Goal: Information Seeking & Learning: Find specific fact

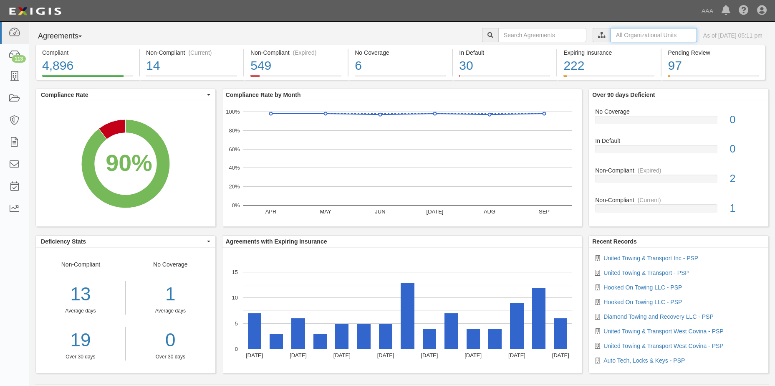
click at [632, 32] on input "text" at bounding box center [654, 35] width 86 height 14
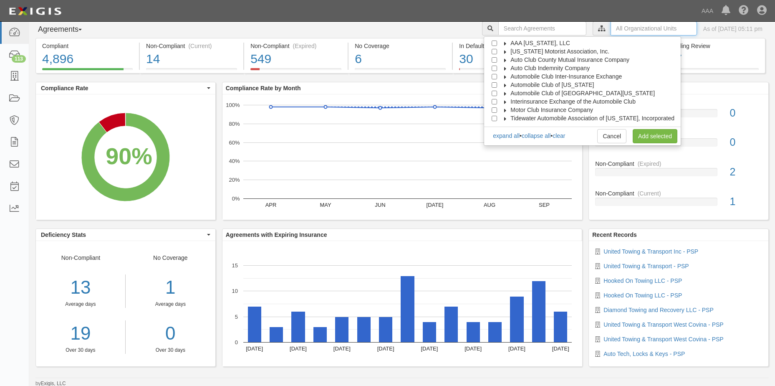
scroll to position [8, 0]
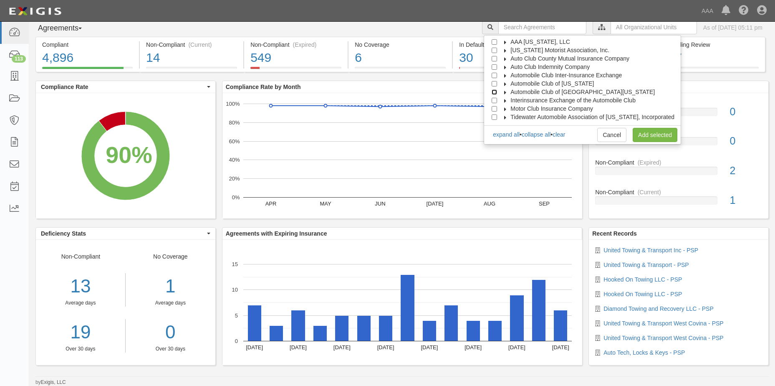
click at [497, 92] on input "Automobile Club of [GEOGRAPHIC_DATA][US_STATE]" at bounding box center [494, 91] width 5 height 5
checkbox input "true"
click at [645, 136] on link "Add selected" at bounding box center [655, 135] width 45 height 14
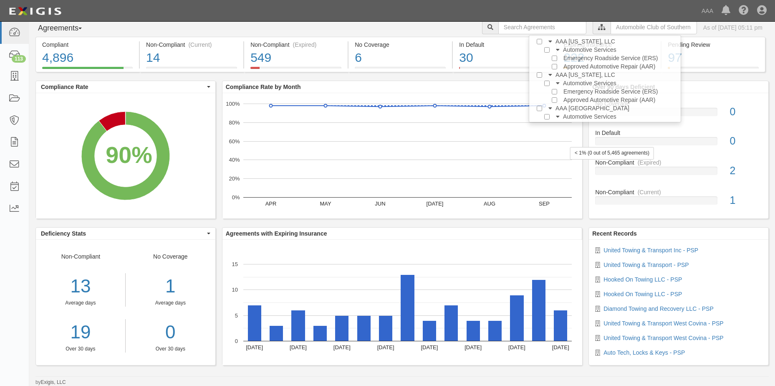
scroll to position [0, 0]
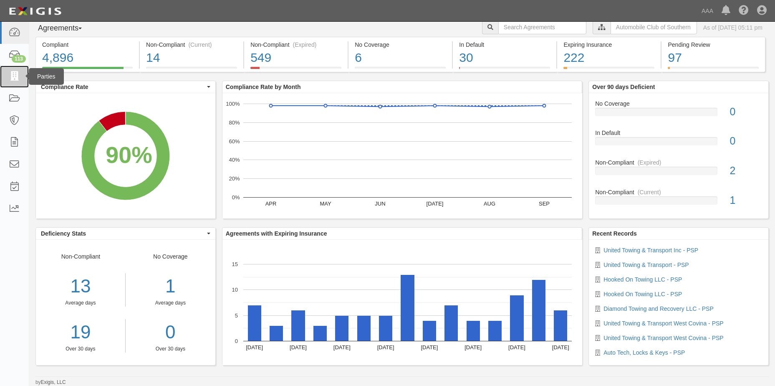
click at [14, 74] on icon at bounding box center [14, 77] width 12 height 10
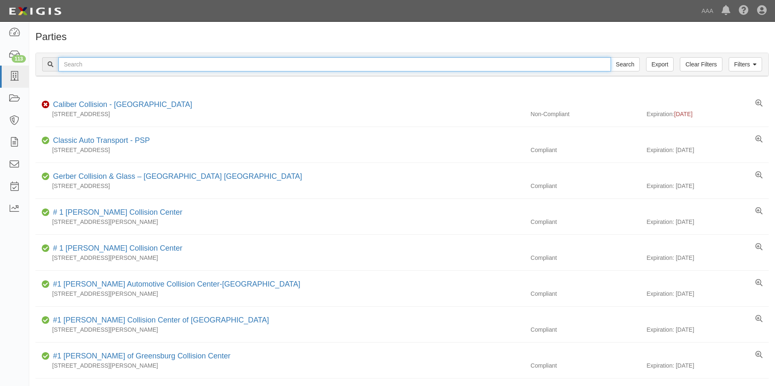
click at [101, 61] on input "text" at bounding box center [334, 64] width 553 height 14
type input "VV Tow Inc"
click at [627, 65] on input "Search" at bounding box center [625, 64] width 29 height 14
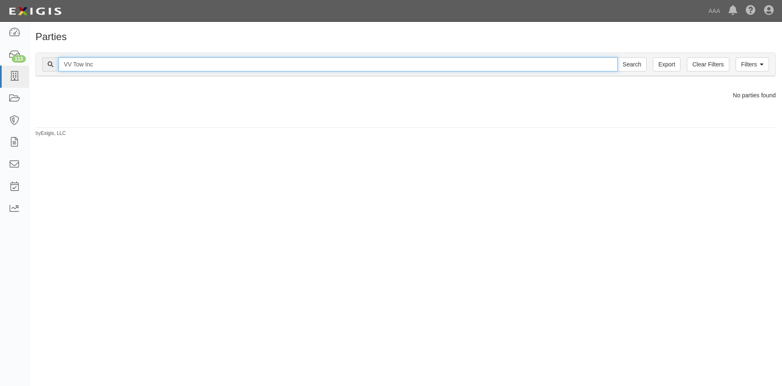
click at [100, 66] on input "VV Tow Inc" at bounding box center [337, 64] width 559 height 14
type input "V"
type input "[PERSON_NAME] Valley Towing"
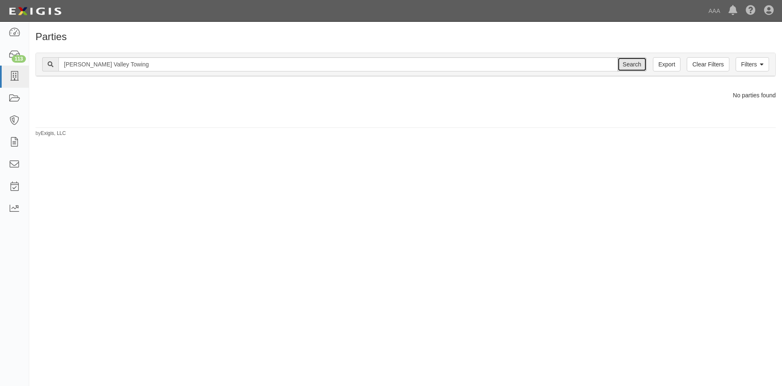
click at [627, 66] on input "Search" at bounding box center [631, 64] width 29 height 14
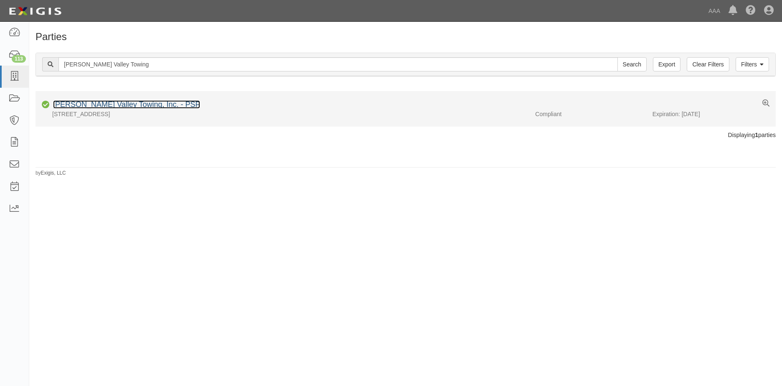
click at [84, 106] on link "[PERSON_NAME] Valley Towing, Inc. - PSP" at bounding box center [126, 104] width 147 height 8
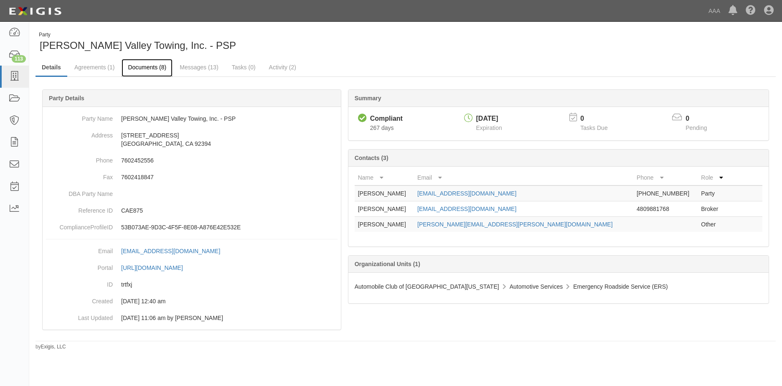
click at [149, 68] on link "Documents (8)" at bounding box center [147, 68] width 51 height 18
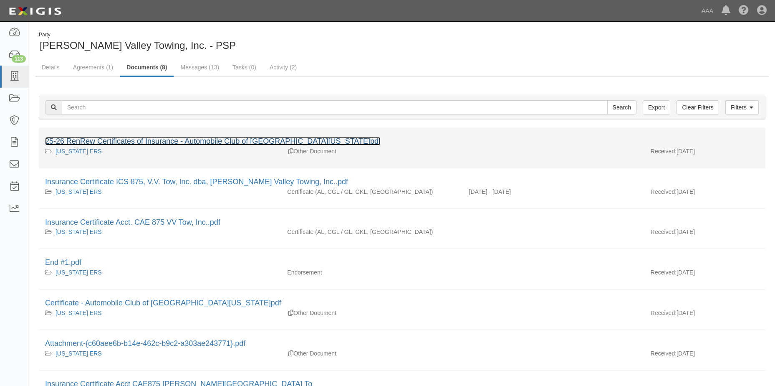
click at [165, 140] on link "25-26 RenRew Certificates of Insurance - Automobile Club of [GEOGRAPHIC_DATA][U…" at bounding box center [213, 141] width 336 height 8
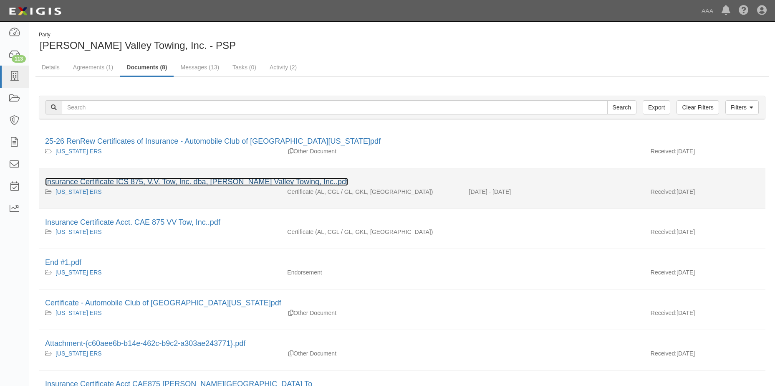
click at [115, 182] on link "Insurance Certificate ICS 875, V.V. Tow, Inc. dba, Victor Valley Towing, Inc..p…" at bounding box center [196, 181] width 303 height 8
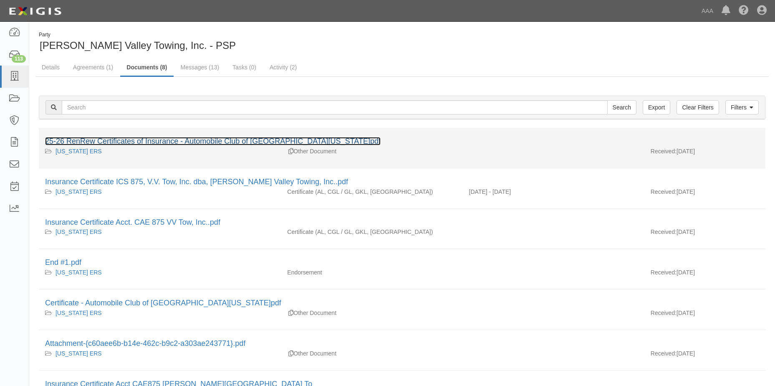
click at [131, 140] on link "25-26 RenRew Certificates of Insurance - Automobile Club of Southern California…" at bounding box center [213, 141] width 336 height 8
click at [131, 140] on link "25-26 RenRew Certificates of Insurance - Automobile Club of [GEOGRAPHIC_DATA][U…" at bounding box center [213, 141] width 336 height 8
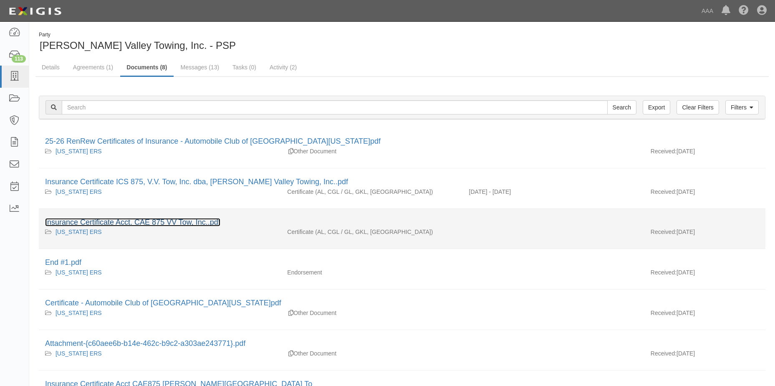
click at [149, 225] on link "Insurance Certificate Acct. CAE 875 VV Tow, Inc..pdf" at bounding box center [132, 222] width 175 height 8
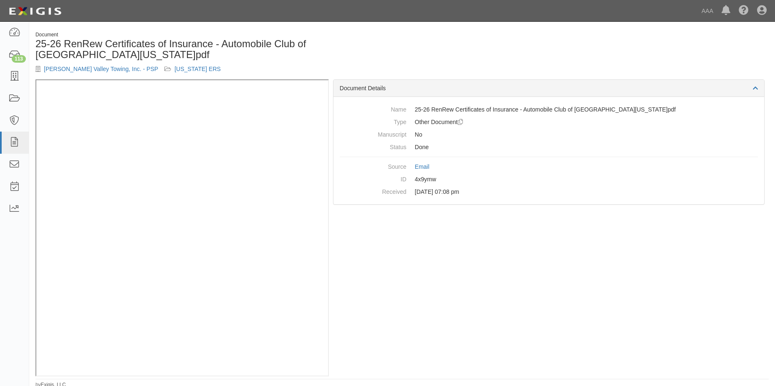
scroll to position [3, 0]
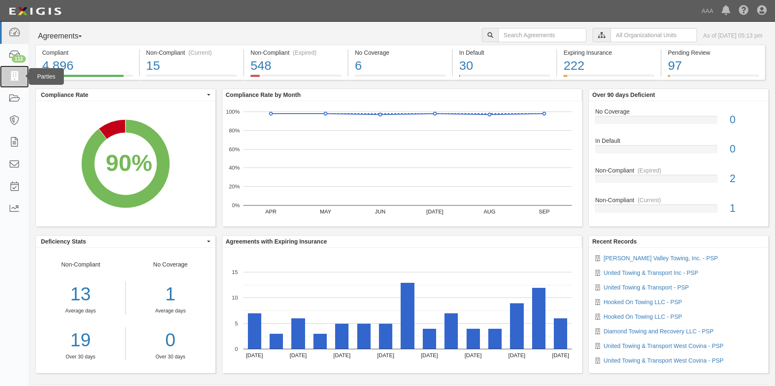
click at [15, 76] on icon at bounding box center [14, 77] width 12 height 10
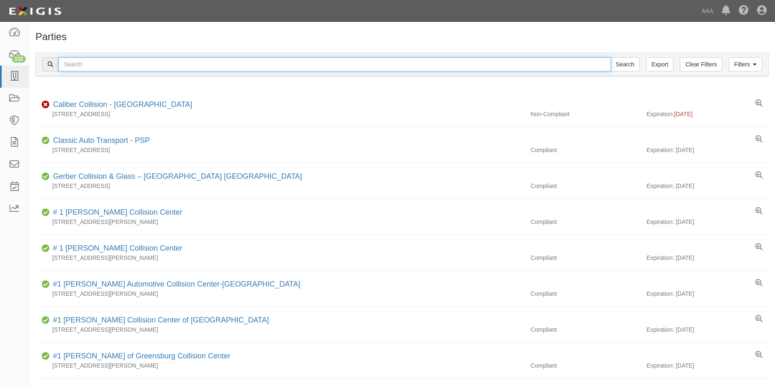
click at [115, 63] on input "text" at bounding box center [334, 64] width 553 height 14
type input "victor valley towing"
click at [620, 64] on input "Search" at bounding box center [625, 64] width 29 height 14
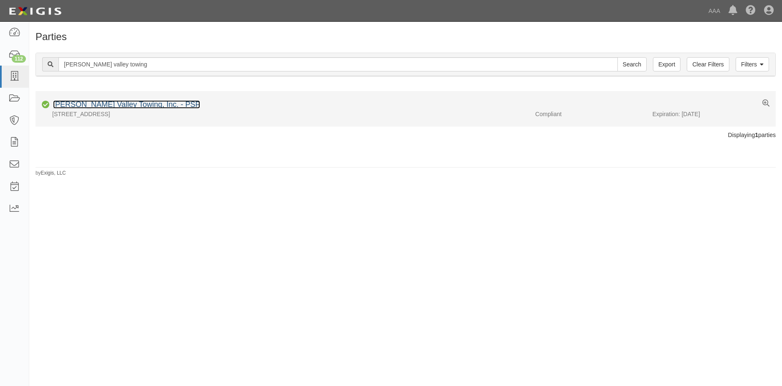
click at [105, 105] on link "[PERSON_NAME] Valley Towing, Inc. - PSP" at bounding box center [126, 104] width 147 height 8
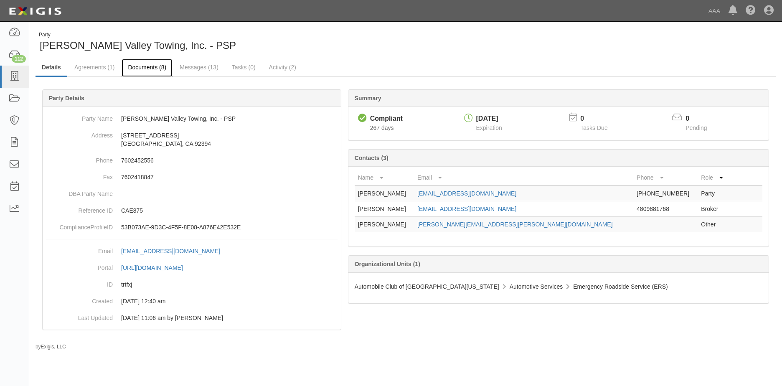
click at [148, 68] on link "Documents (8)" at bounding box center [147, 68] width 51 height 18
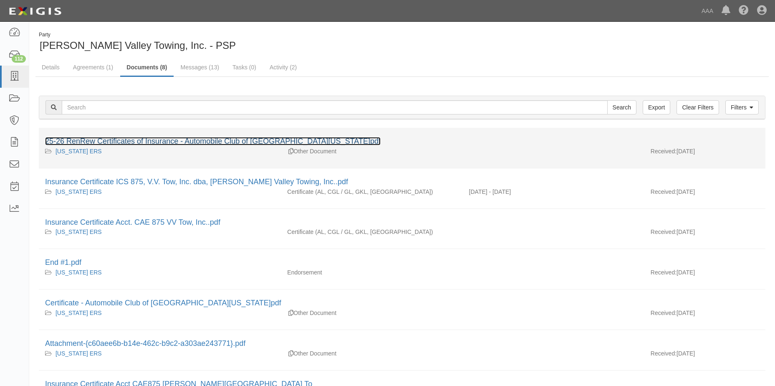
click at [164, 143] on link "25-26 RenRew Certificates of Insurance - Automobile Club of Southern California…" at bounding box center [213, 141] width 336 height 8
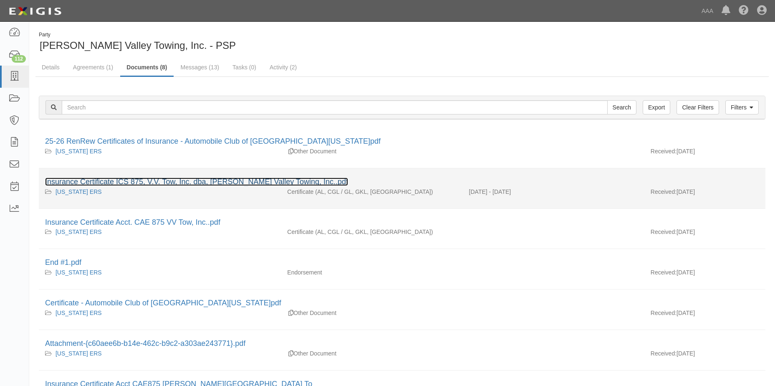
click at [127, 184] on link "Insurance Certificate ICS 875, V.V. Tow, Inc. dba, Victor Valley Towing, Inc..p…" at bounding box center [196, 181] width 303 height 8
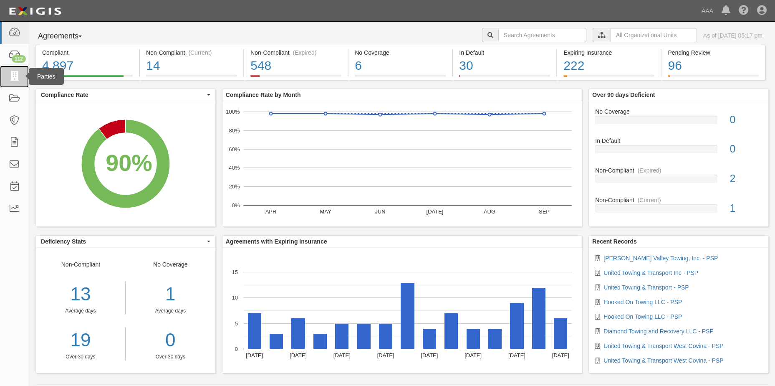
click at [15, 76] on icon at bounding box center [14, 77] width 12 height 10
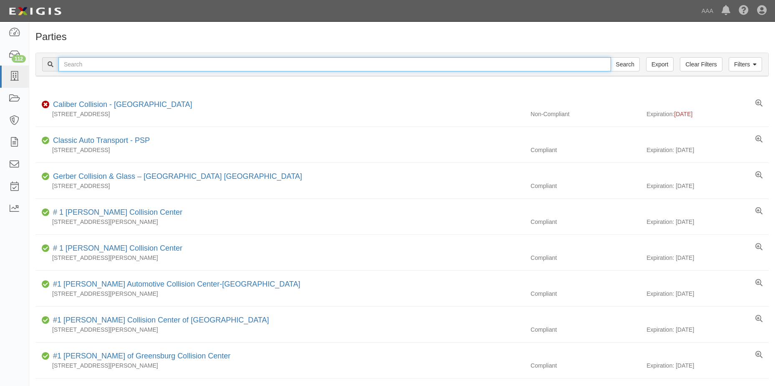
click at [87, 65] on input "text" at bounding box center [334, 64] width 553 height 14
type input "[PERSON_NAME] valley towing"
click at [619, 66] on input "Search" at bounding box center [625, 64] width 29 height 14
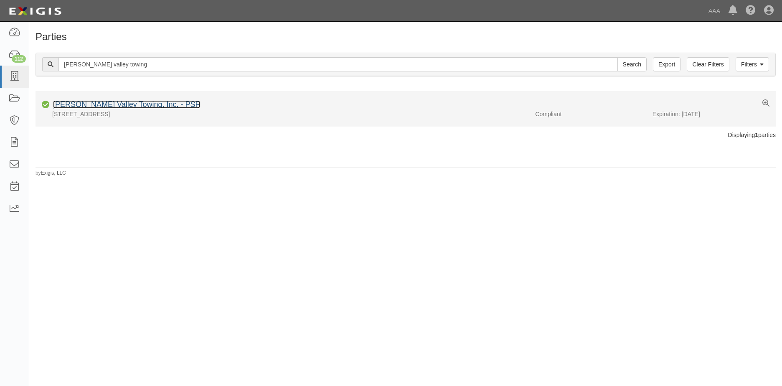
click at [106, 104] on link "[PERSON_NAME] Valley Towing, Inc. - PSP" at bounding box center [126, 104] width 147 height 8
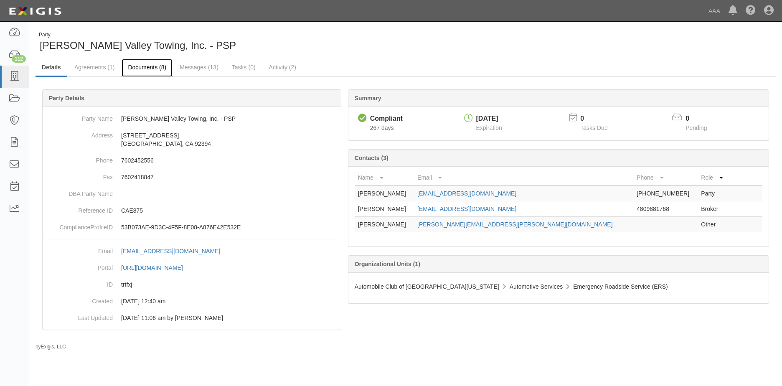
click at [152, 69] on link "Documents (8)" at bounding box center [147, 68] width 51 height 18
